Goal: Task Accomplishment & Management: Use online tool/utility

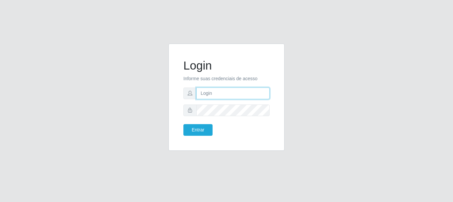
click at [245, 97] on input "text" at bounding box center [233, 93] width 73 height 12
type input "[EMAIL_ADDRESS][DOMAIN_NAME]"
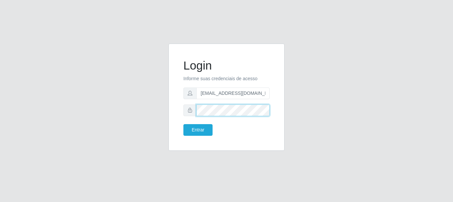
click at [184, 124] on button "Entrar" at bounding box center [198, 130] width 29 height 12
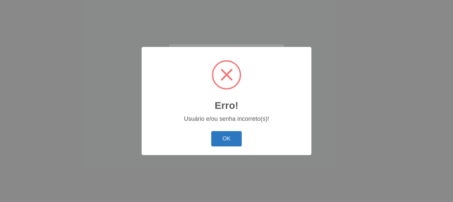
click at [226, 139] on button "OK" at bounding box center [226, 139] width 31 height 16
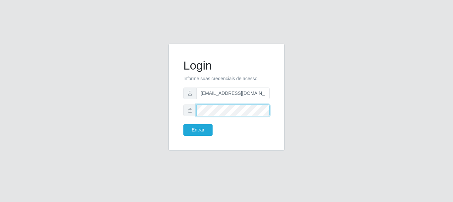
click at [184, 124] on button "Entrar" at bounding box center [198, 130] width 29 height 12
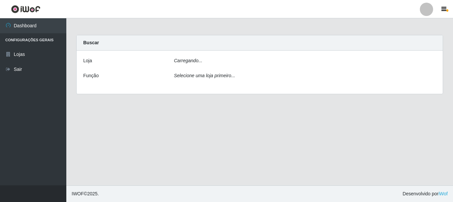
click at [200, 132] on main "Carregando... Buscar [PERSON_NAME]... Função Selecione uma loja primeiro..." at bounding box center [259, 101] width 387 height 167
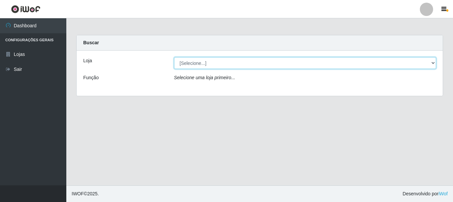
click at [431, 60] on select "[Selecione...] Queiroz Atacadão - [GEOGRAPHIC_DATA]" at bounding box center [305, 63] width 263 height 12
select select "464"
click at [174, 57] on select "[Selecione...] Queiroz Atacadão - [GEOGRAPHIC_DATA]" at bounding box center [305, 63] width 263 height 12
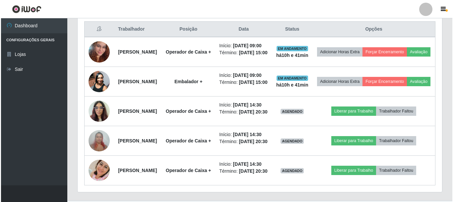
scroll to position [266, 0]
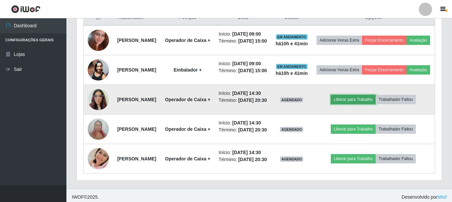
click at [374, 104] on button "Liberar para Trabalho" at bounding box center [353, 99] width 45 height 9
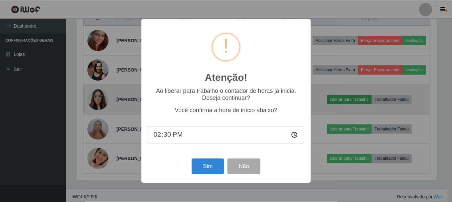
scroll to position [138, 362]
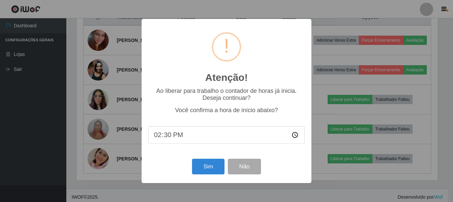
click at [336, 101] on div "Atenção! × Ao liberar para trabalho o contador de horas já inicia. Deseja conti…" at bounding box center [226, 101] width 453 height 202
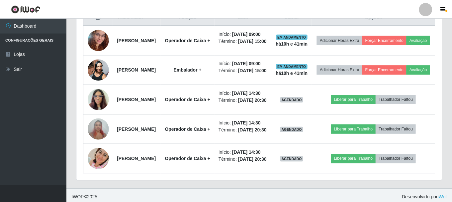
scroll to position [138, 365]
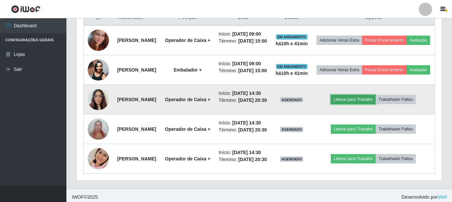
click at [358, 104] on button "Liberar para Trabalho" at bounding box center [353, 99] width 45 height 9
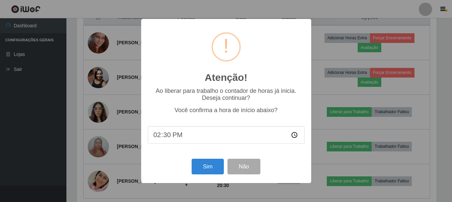
scroll to position [138, 362]
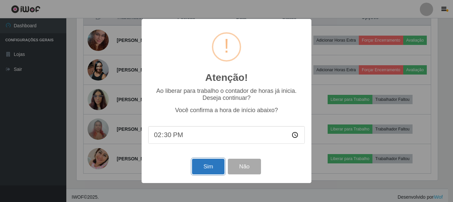
click at [211, 166] on button "Sim" at bounding box center [208, 166] width 32 height 16
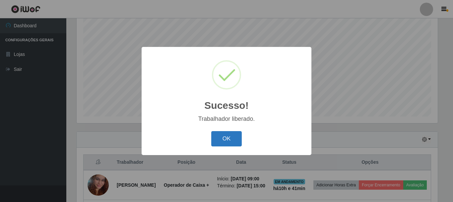
click at [226, 139] on button "OK" at bounding box center [226, 139] width 31 height 16
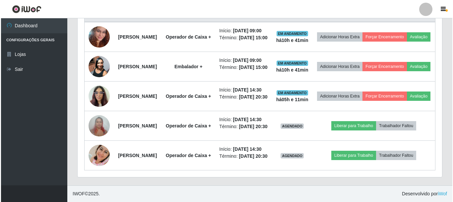
scroll to position [320, 0]
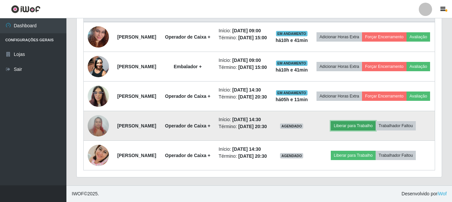
click at [359, 121] on button "Liberar para Trabalho" at bounding box center [353, 125] width 45 height 9
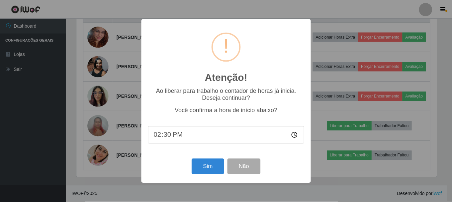
scroll to position [138, 362]
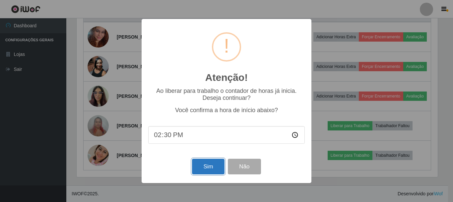
click at [205, 173] on button "Sim" at bounding box center [208, 166] width 32 height 16
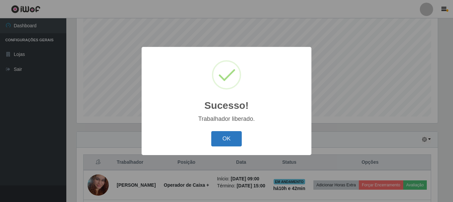
click at [229, 140] on button "OK" at bounding box center [226, 139] width 31 height 16
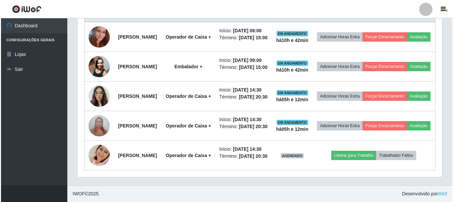
scroll to position [320, 0]
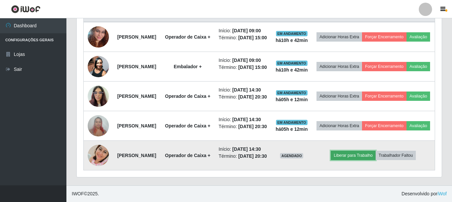
click at [375, 158] on button "Liberar para Trabalho" at bounding box center [353, 154] width 45 height 9
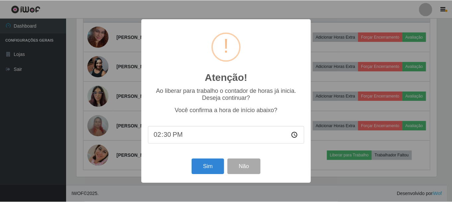
scroll to position [138, 362]
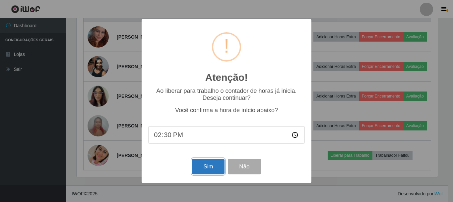
click at [212, 170] on button "Sim" at bounding box center [208, 166] width 32 height 16
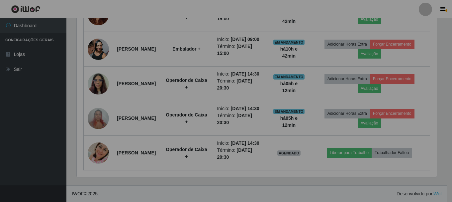
scroll to position [0, 0]
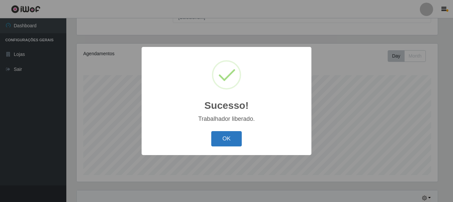
click at [228, 137] on button "OK" at bounding box center [226, 139] width 31 height 16
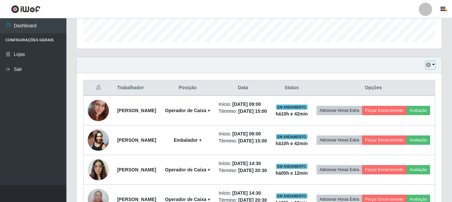
click at [430, 67] on icon "button" at bounding box center [428, 64] width 5 height 5
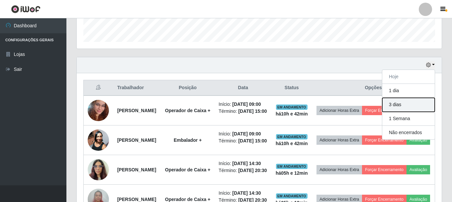
click at [410, 105] on button "3 dias" at bounding box center [408, 105] width 52 height 14
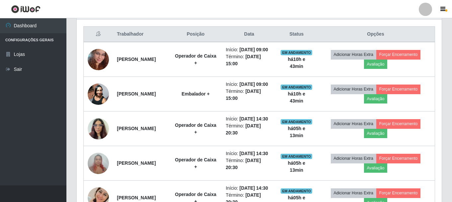
scroll to position [229, 0]
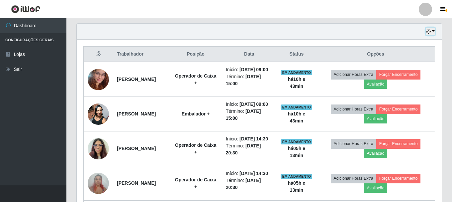
click at [429, 33] on icon "button" at bounding box center [428, 31] width 5 height 5
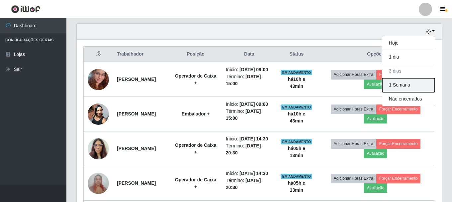
click at [417, 83] on button "1 Semana" at bounding box center [408, 85] width 52 height 14
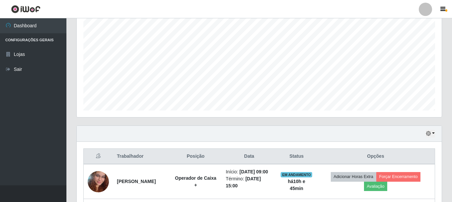
scroll to position [121, 0]
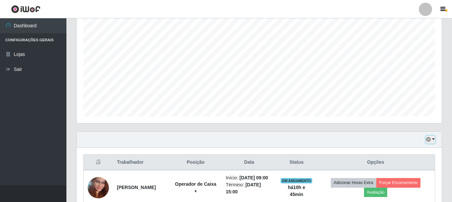
click at [434, 139] on button "button" at bounding box center [430, 139] width 9 height 8
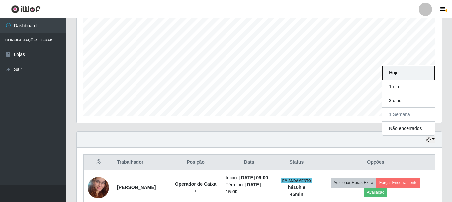
click at [409, 72] on button "Hoje" at bounding box center [408, 73] width 52 height 14
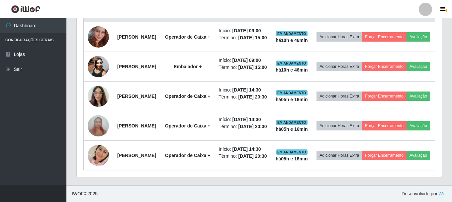
scroll to position [262, 0]
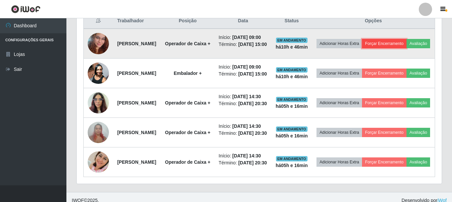
click at [406, 44] on button "Forçar Encerramento" at bounding box center [384, 43] width 44 height 9
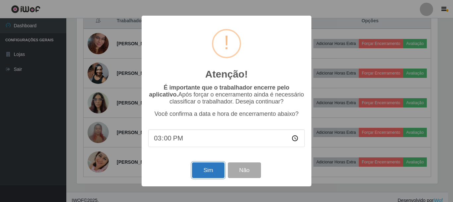
click at [216, 174] on button "Sim" at bounding box center [208, 170] width 32 height 16
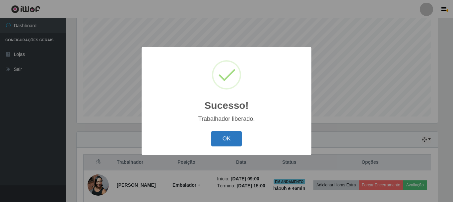
click at [231, 140] on button "OK" at bounding box center [226, 139] width 31 height 16
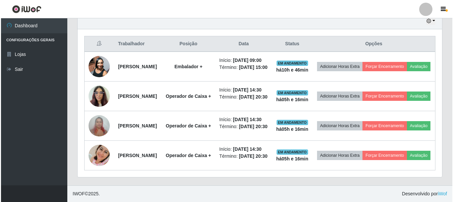
scroll to position [254, 0]
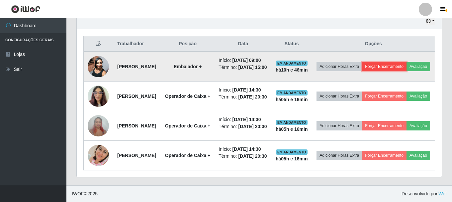
click at [406, 62] on button "Forçar Encerramento" at bounding box center [384, 66] width 44 height 9
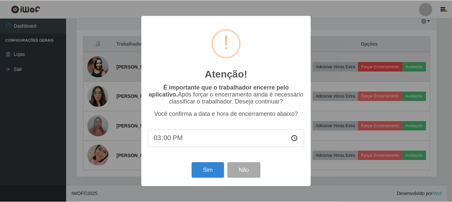
scroll to position [138, 362]
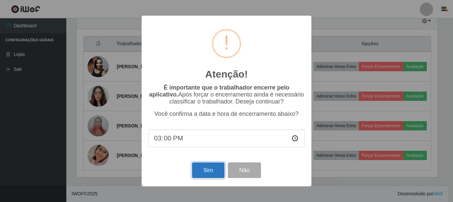
click at [209, 171] on button "Sim" at bounding box center [208, 170] width 32 height 16
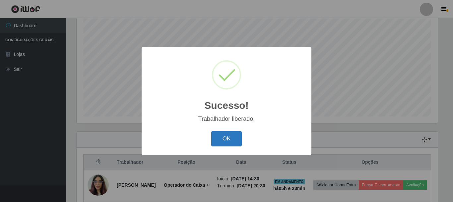
click at [229, 139] on button "OK" at bounding box center [226, 139] width 31 height 16
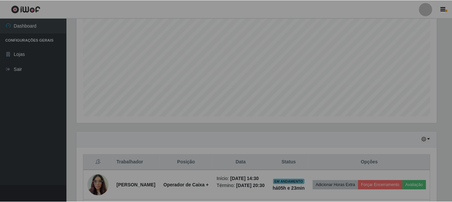
scroll to position [138, 365]
